Goal: Information Seeking & Learning: Learn about a topic

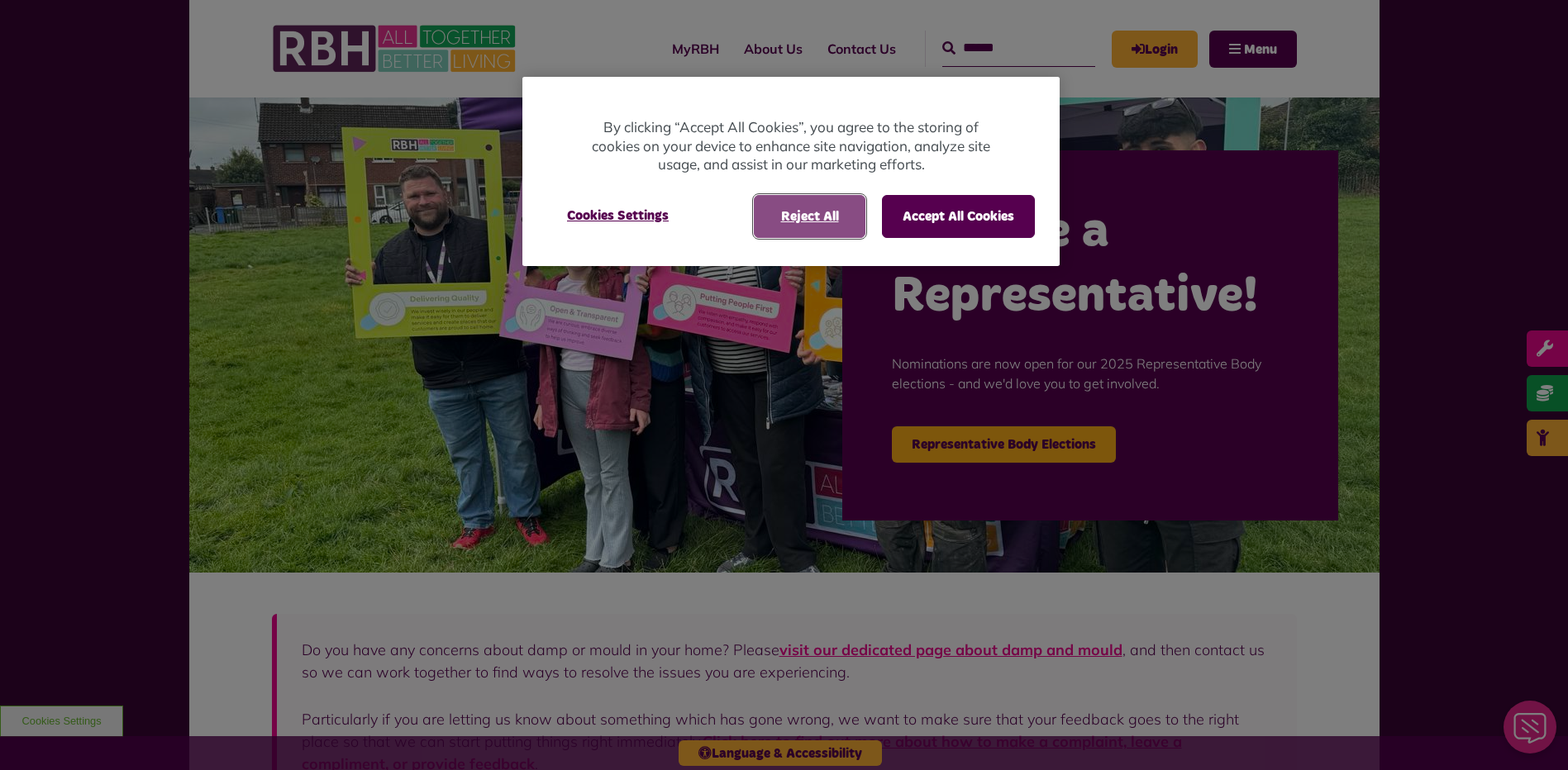
click at [845, 206] on button "Reject All" at bounding box center [809, 216] width 112 height 43
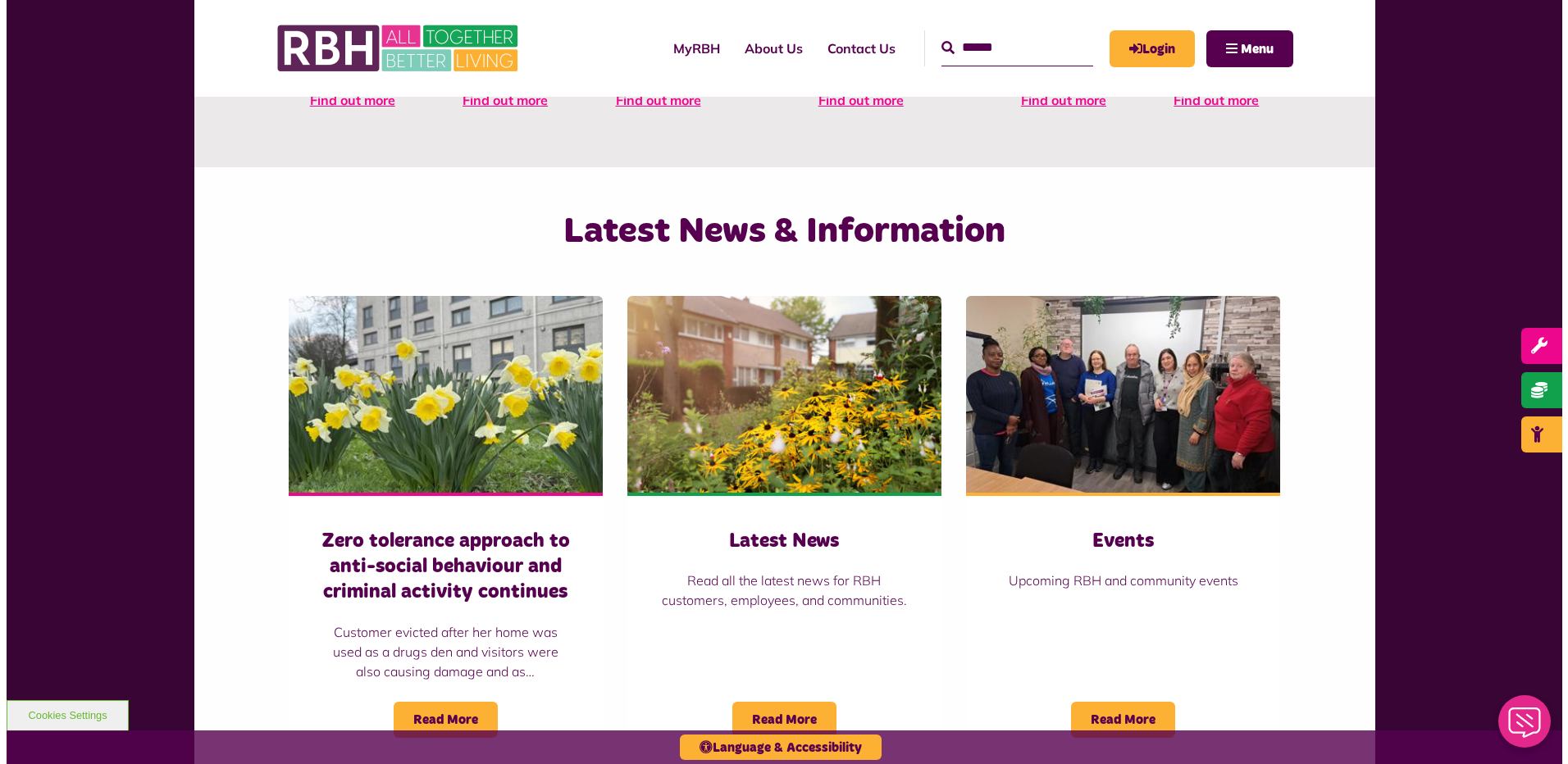
scroll to position [655, 0]
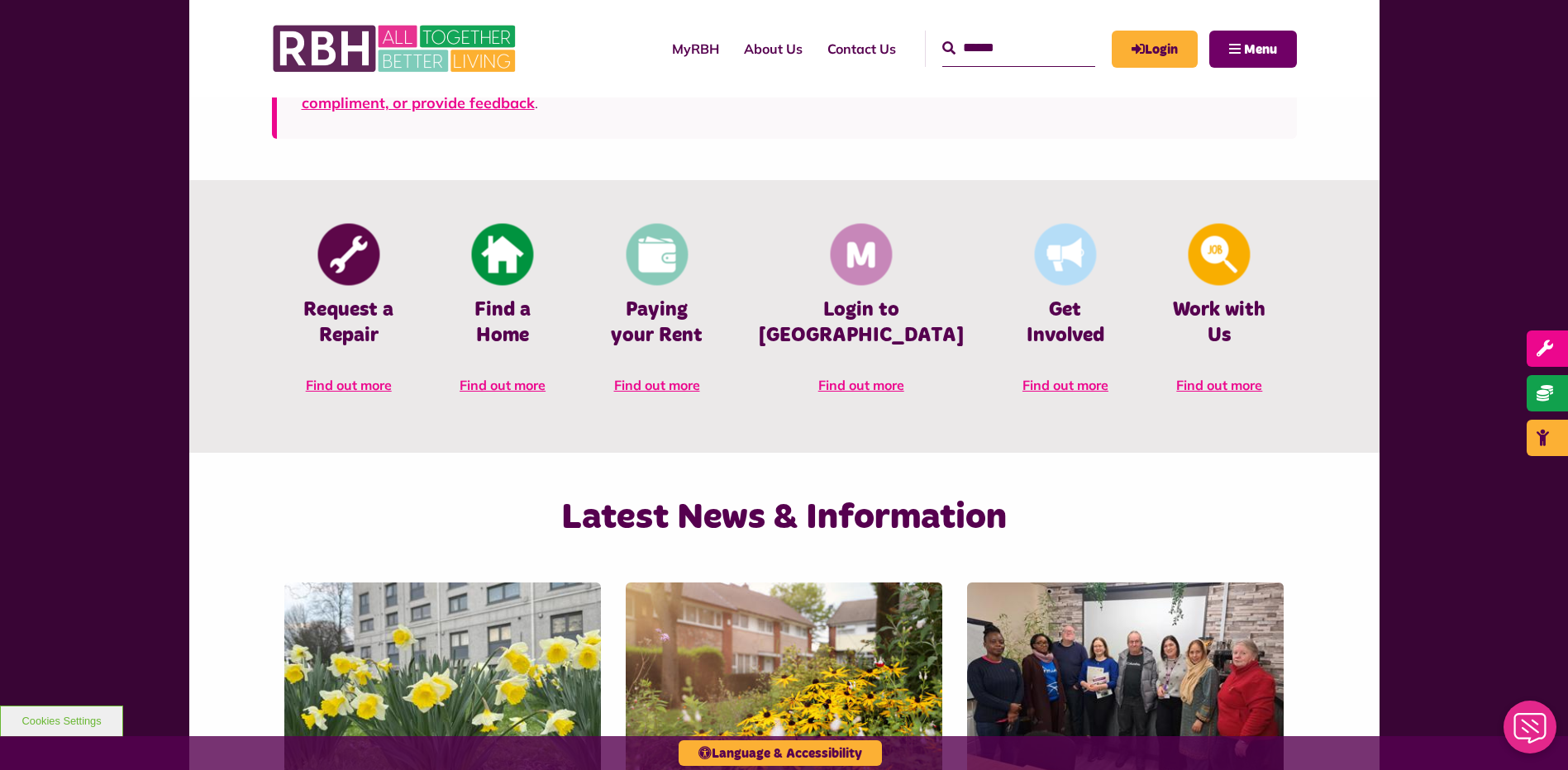
click at [1251, 47] on span "Menu" at bounding box center [1260, 50] width 33 height 14
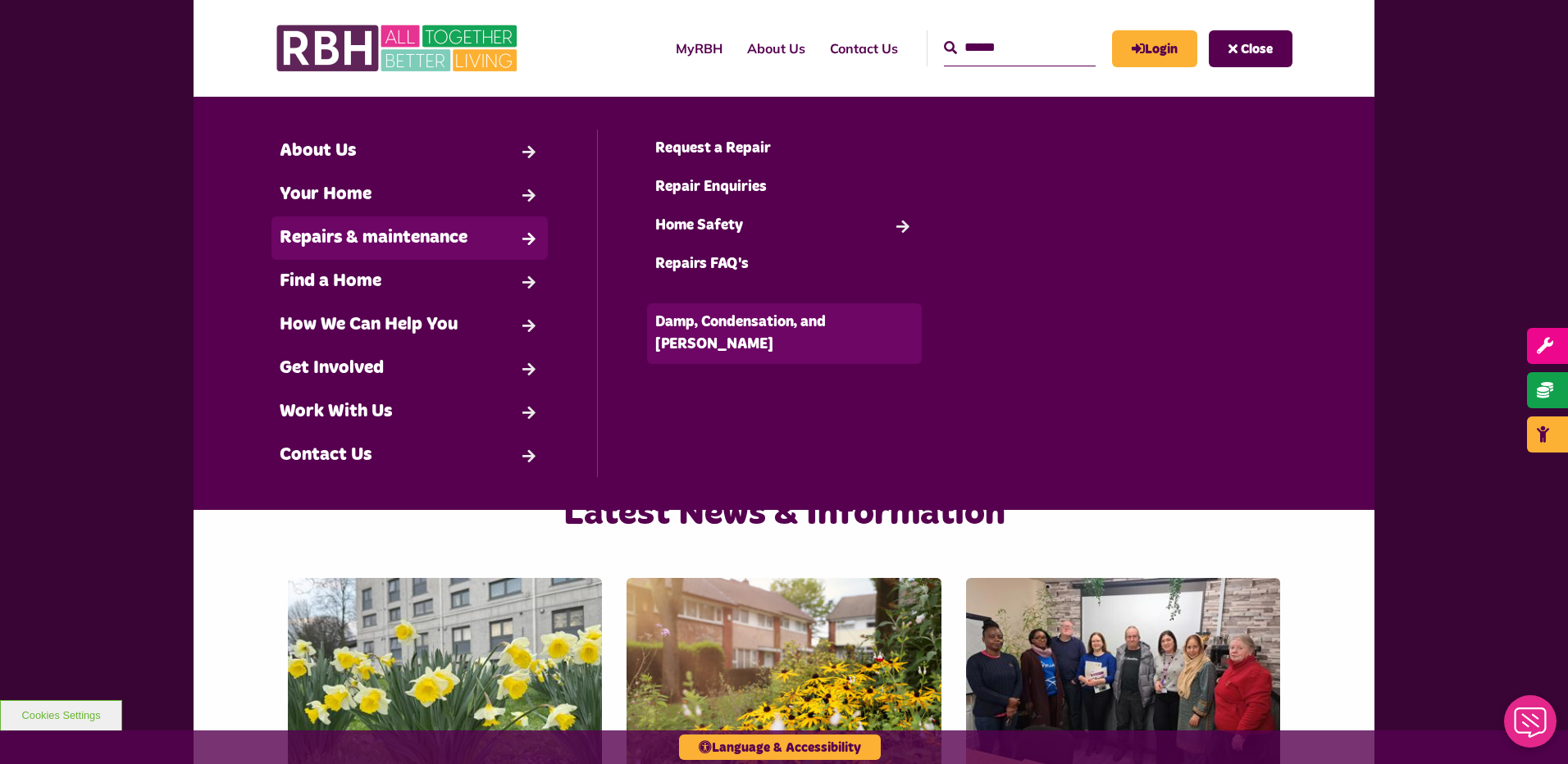
click at [796, 320] on link "Damp, Condensation, and [PERSON_NAME]" at bounding box center [784, 333] width 275 height 61
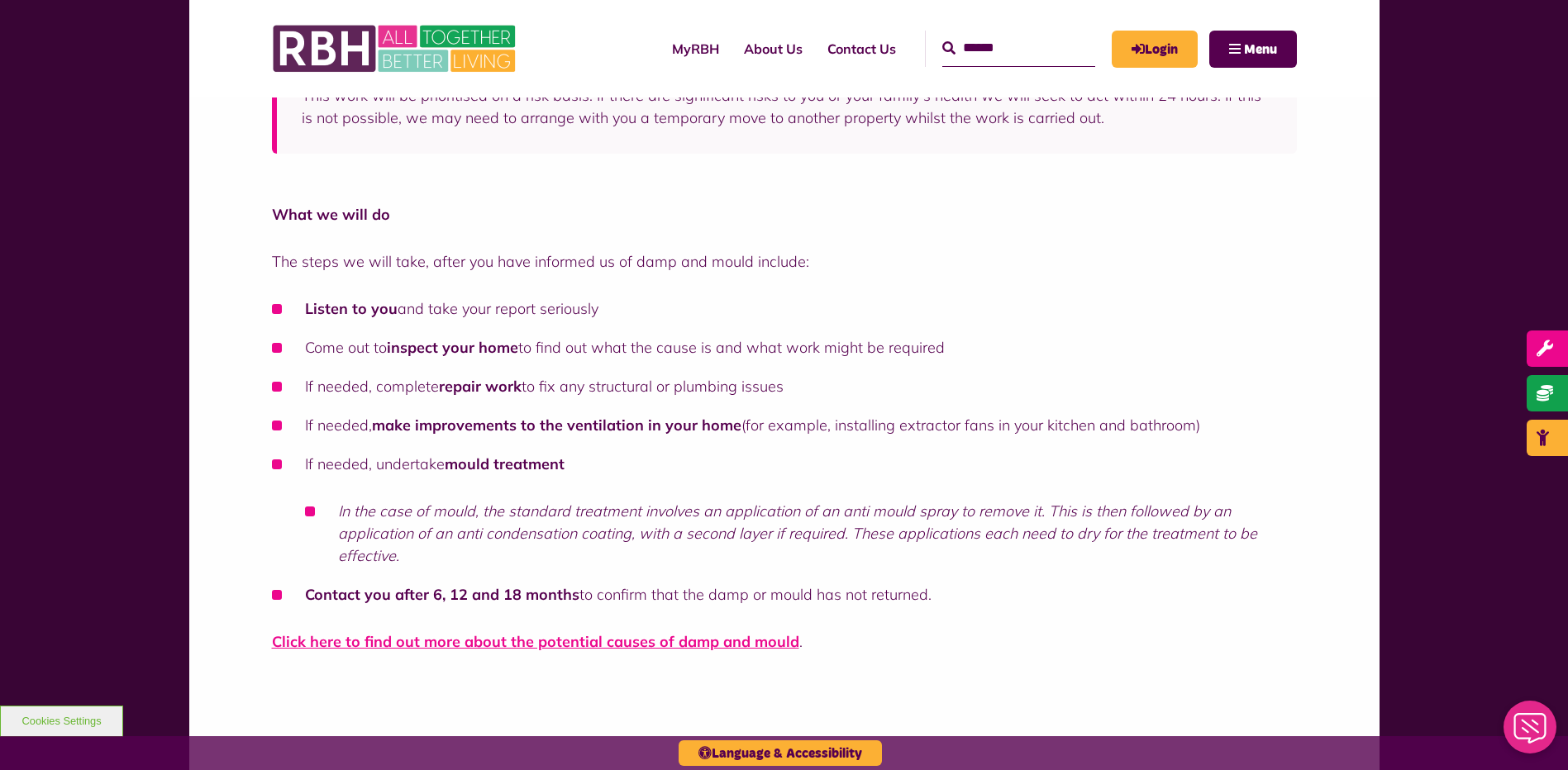
scroll to position [826, 0]
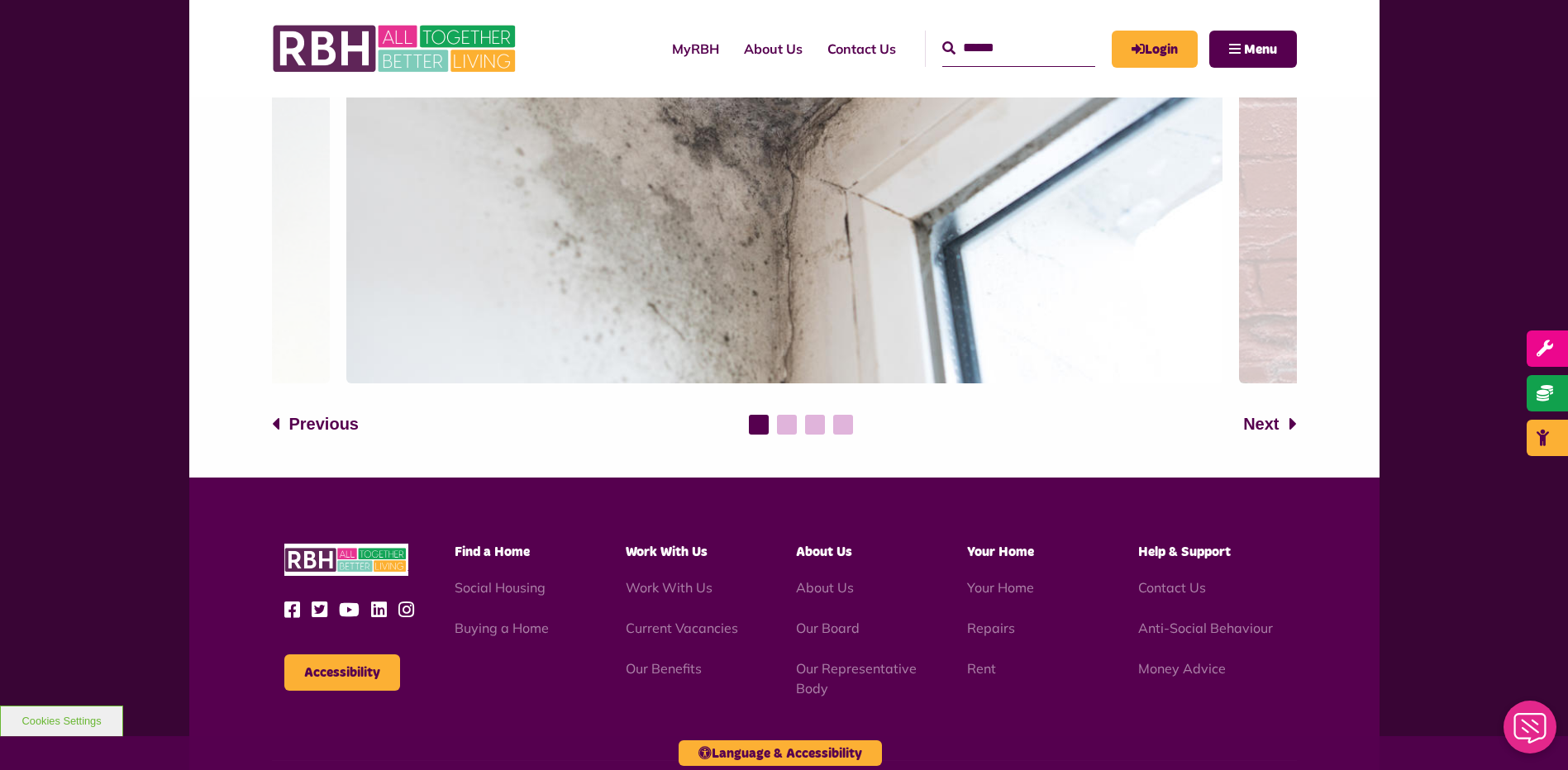
scroll to position [1157, 0]
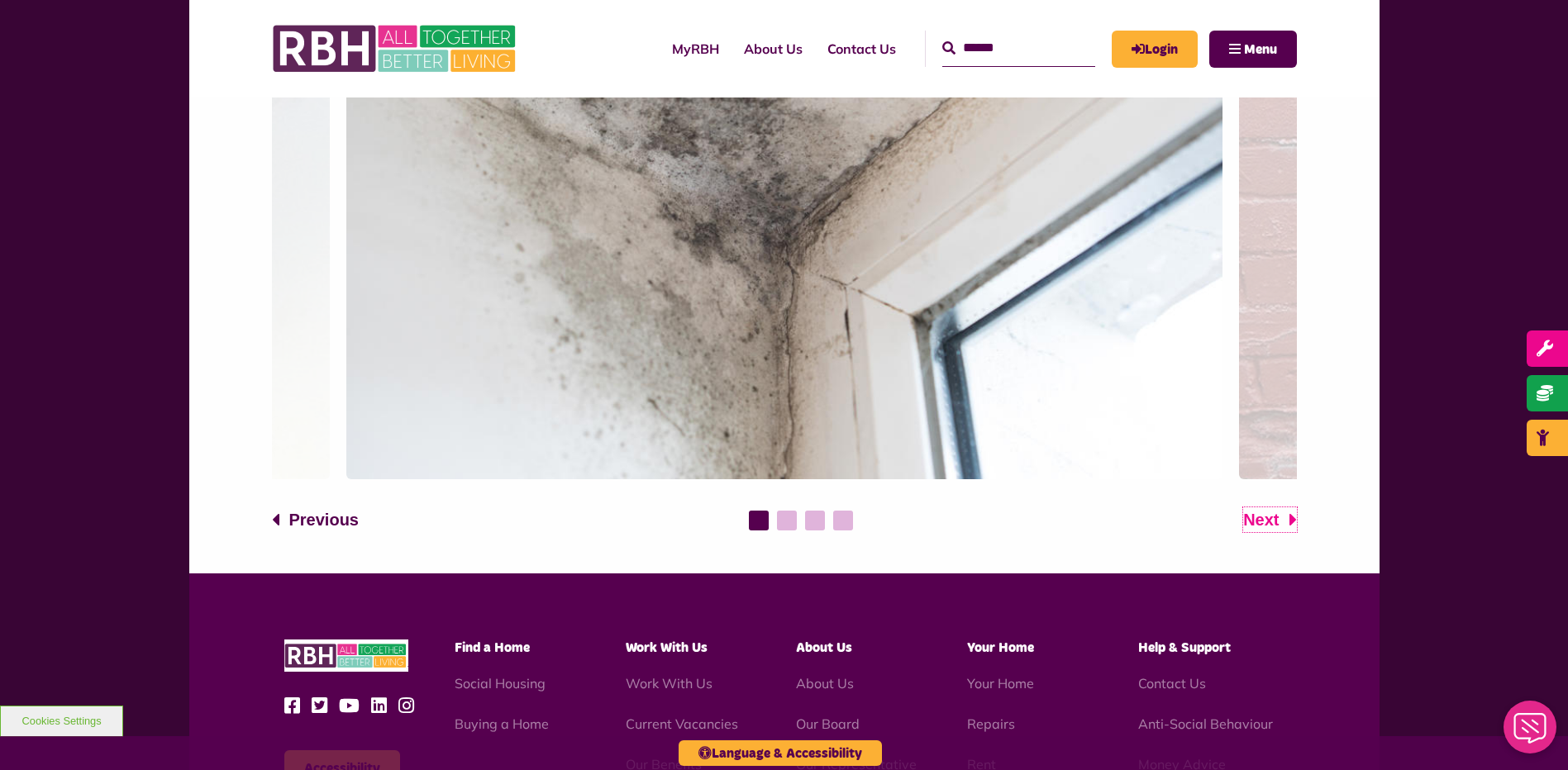
click at [1270, 522] on span "Next" at bounding box center [1261, 519] width 36 height 25
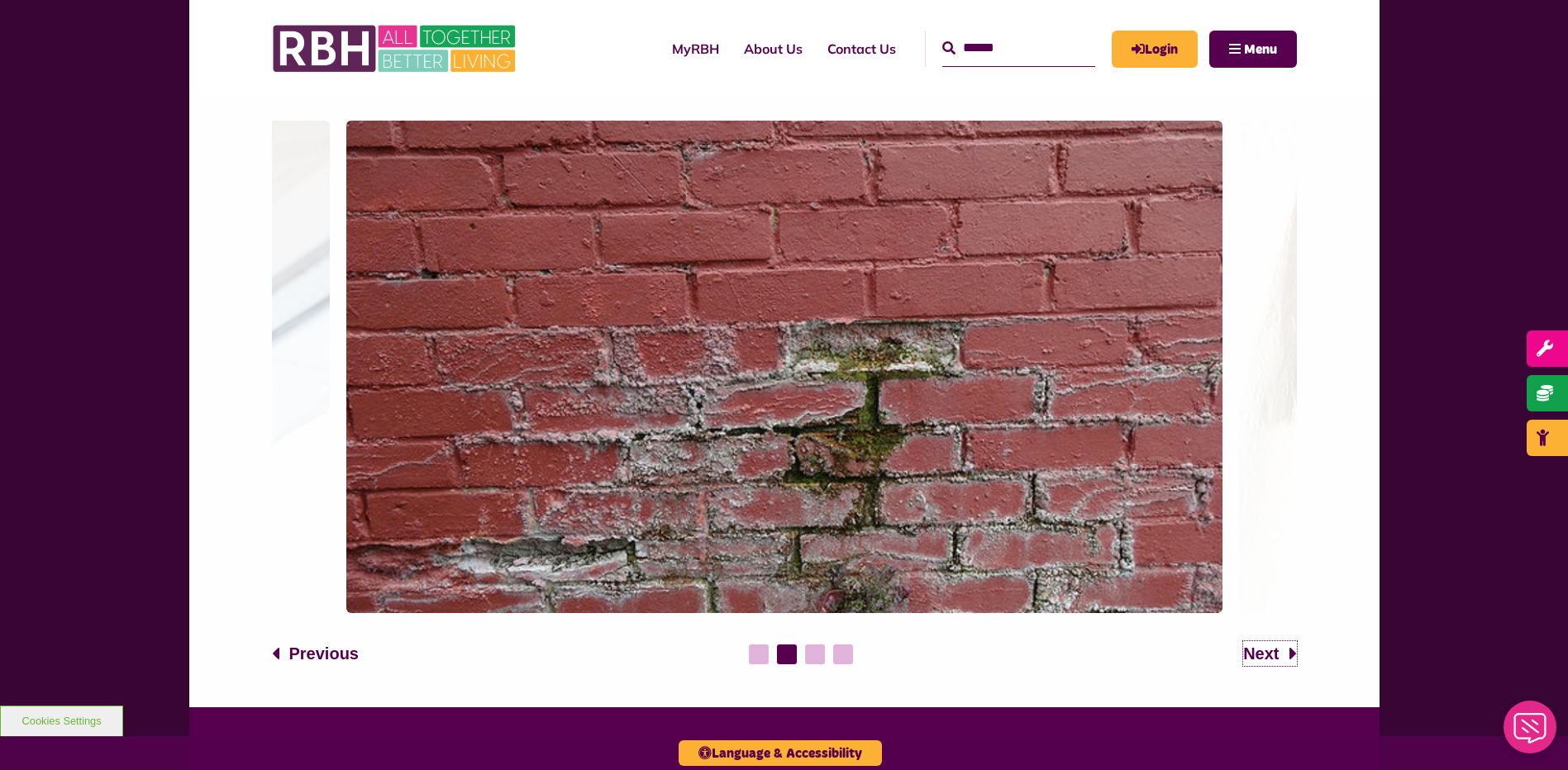
scroll to position [1074, 0]
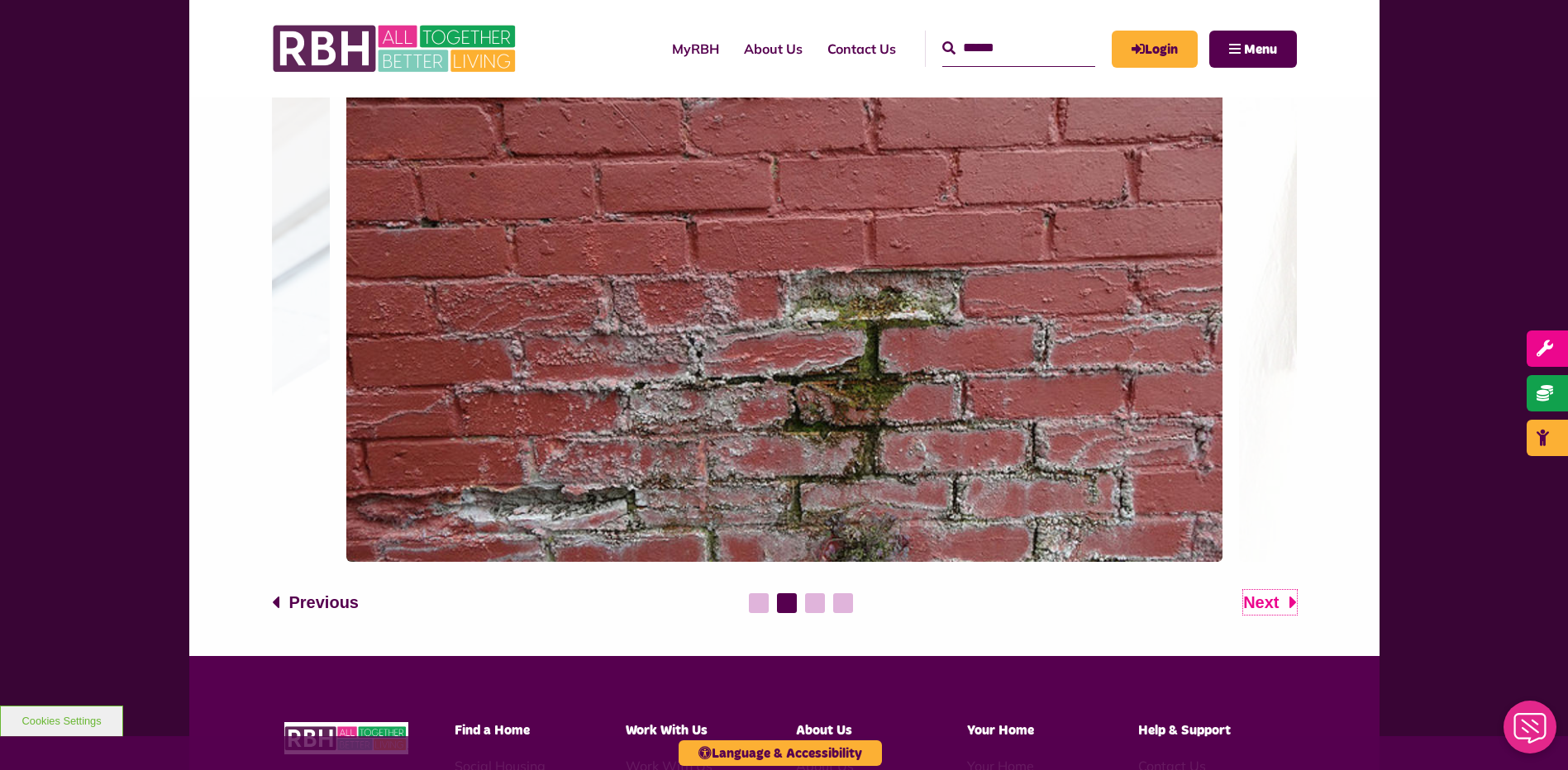
click at [1261, 606] on span "Next" at bounding box center [1261, 602] width 36 height 25
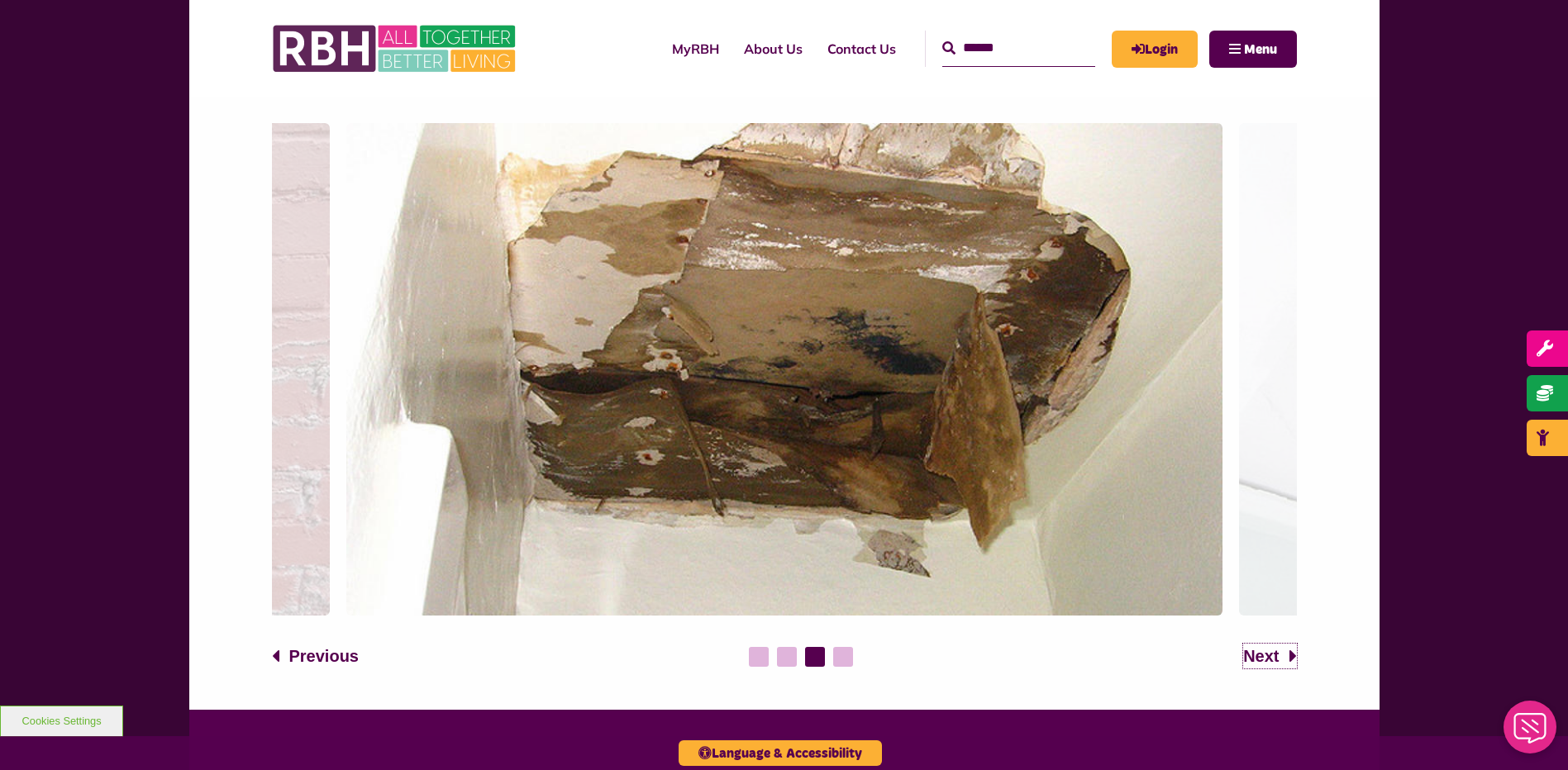
scroll to position [991, 0]
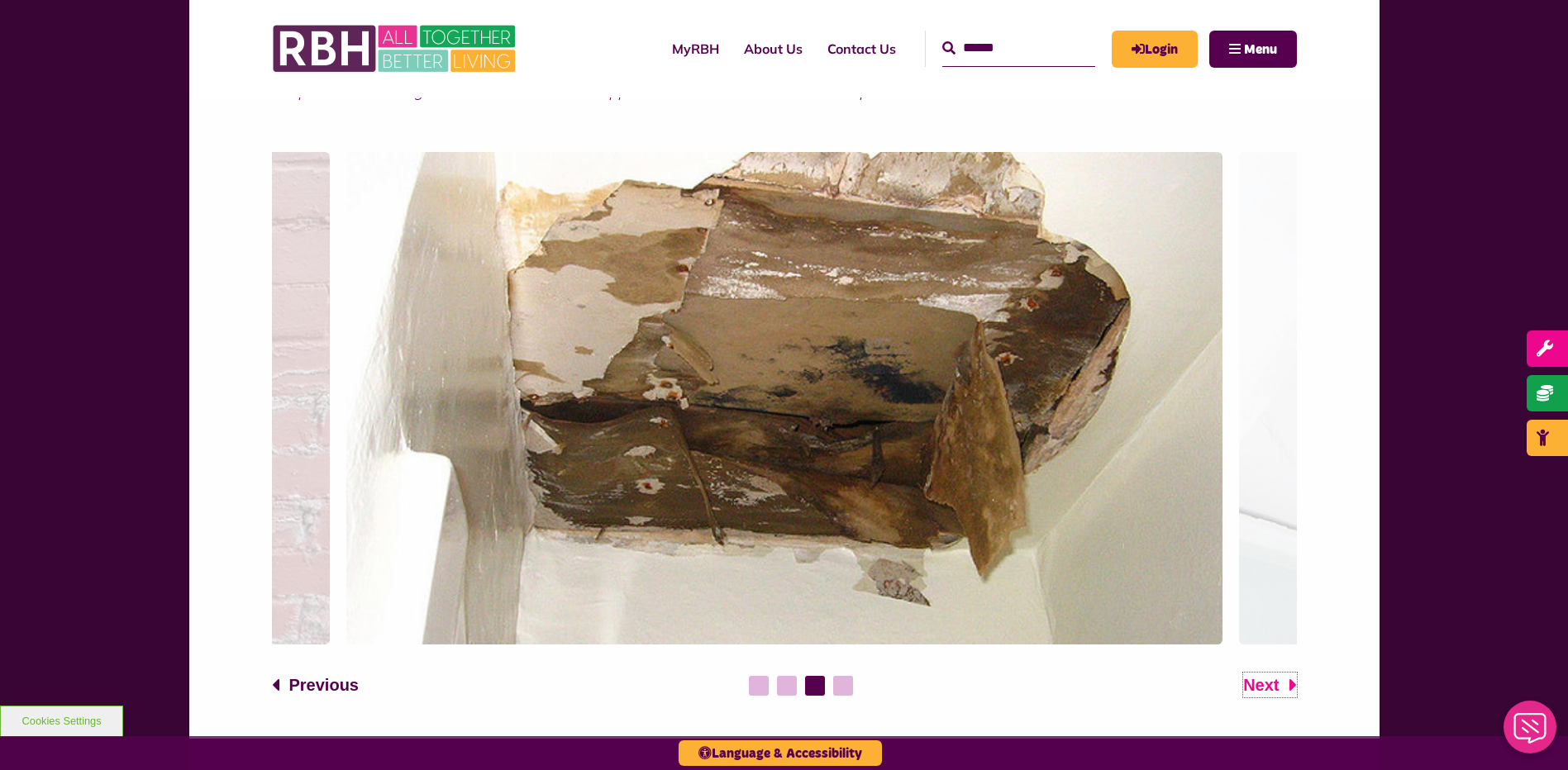
click at [1260, 683] on span "Next" at bounding box center [1261, 684] width 36 height 25
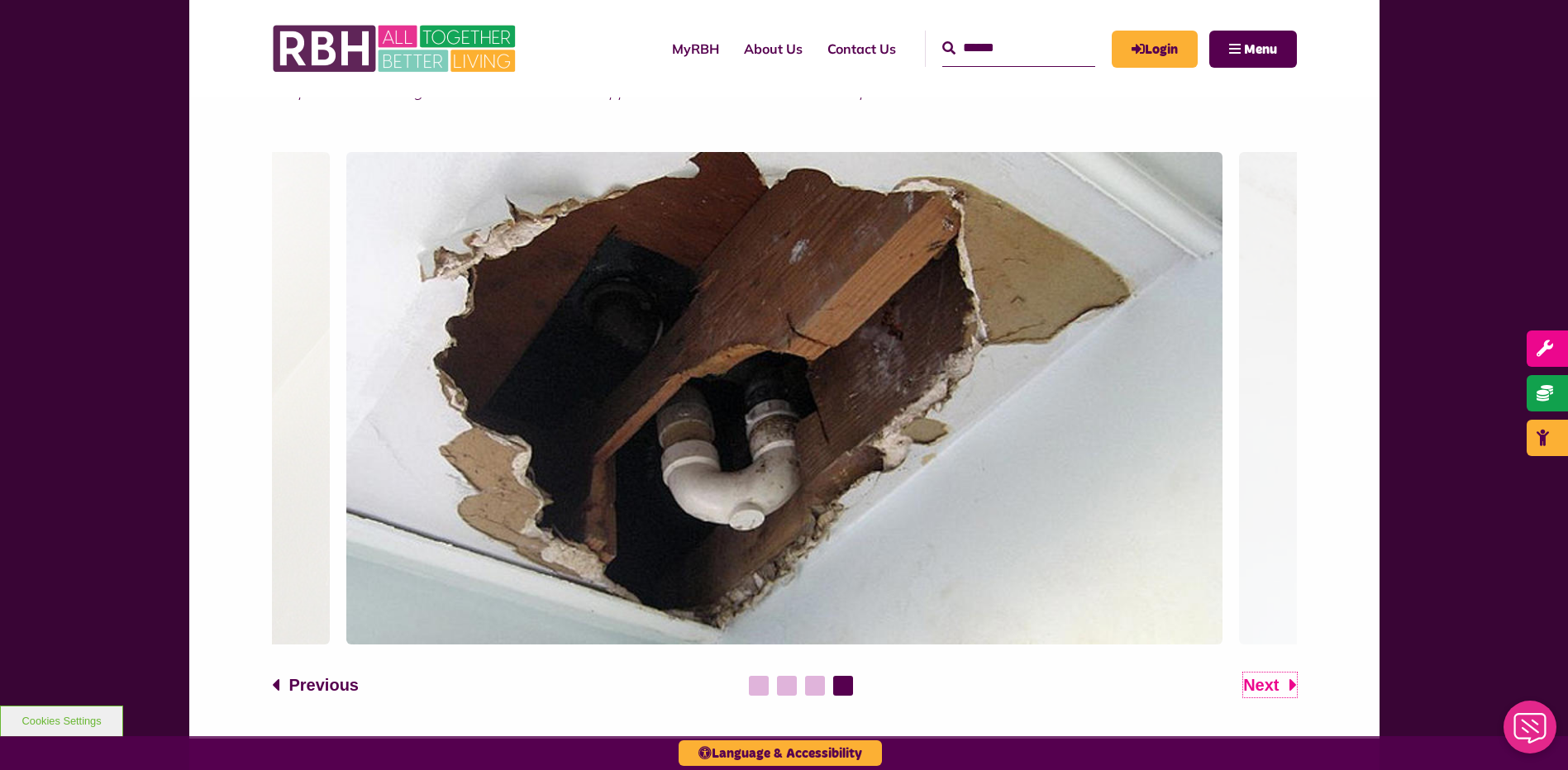
click at [1260, 683] on span "Next" at bounding box center [1261, 684] width 36 height 25
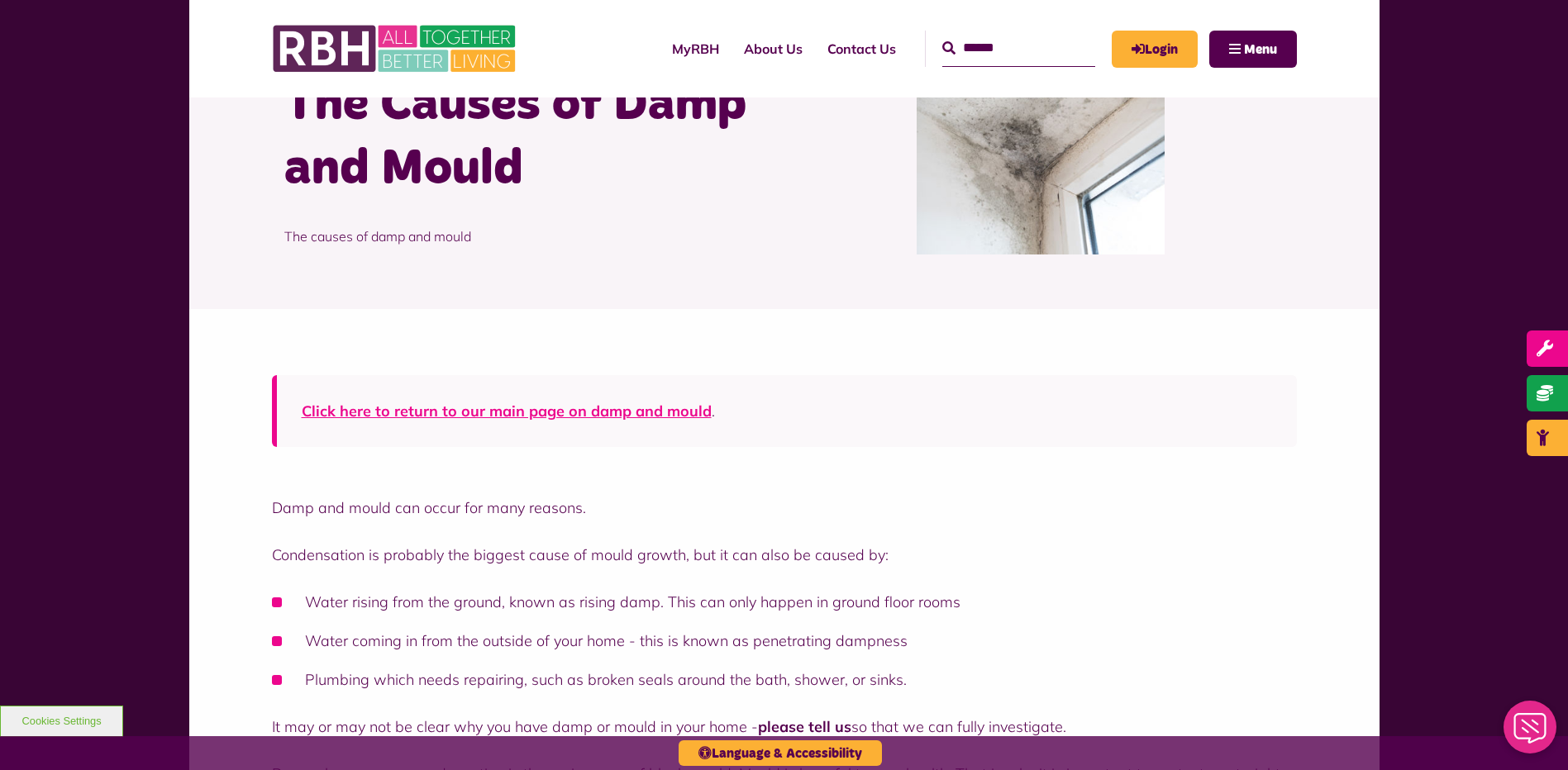
scroll to position [248, 0]
